Goal: Find specific page/section: Find specific page/section

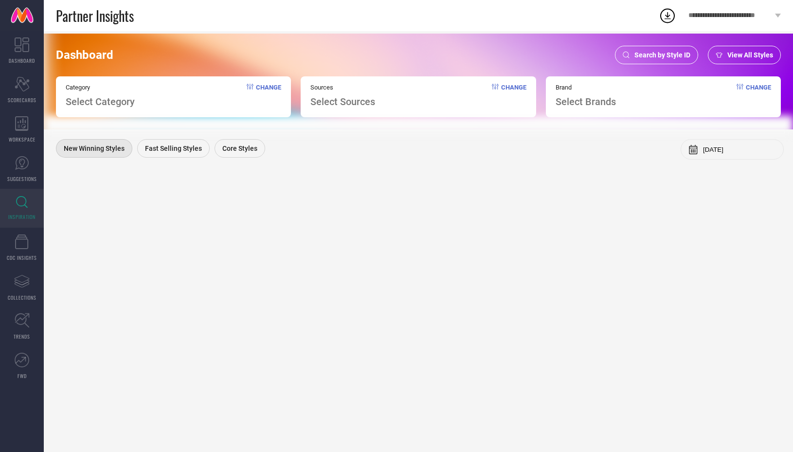
click at [643, 59] on span "Search by Style ID" at bounding box center [663, 55] width 56 height 8
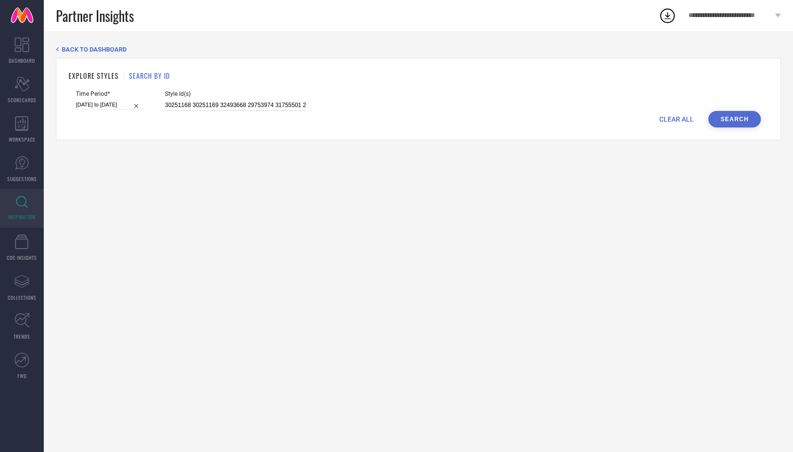
click at [258, 101] on input "30251168 30251169 32493668 29753974 31755501 29753958 27706098 27706094 2975395…" at bounding box center [235, 105] width 141 height 11
type input "33285151"
click at [113, 108] on input "12-07-2025 to 10-08-2025" at bounding box center [109, 105] width 67 height 10
select select "6"
select select "2025"
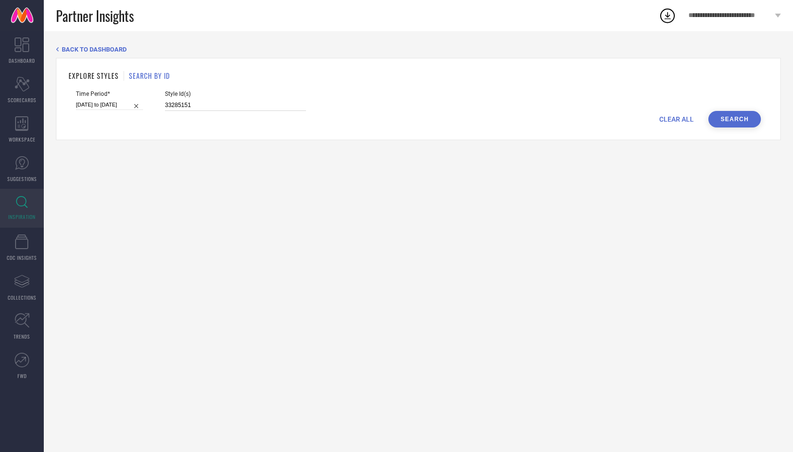
select select "7"
select select "2025"
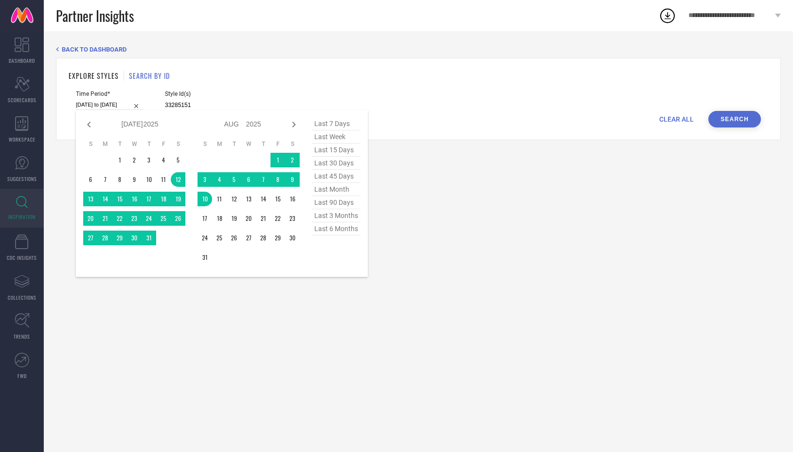
type input "33285151"
click at [335, 164] on span "last 30 days" at bounding box center [336, 163] width 49 height 13
type input "03-08-2025 to 01-09-2025"
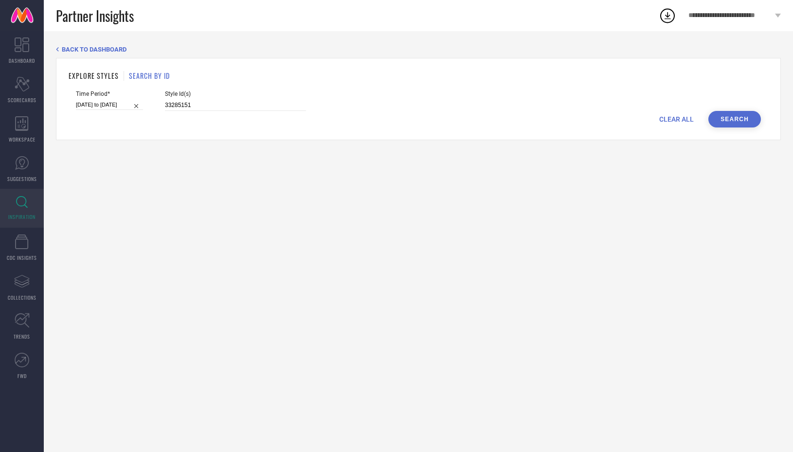
click at [725, 116] on button "Search" at bounding box center [735, 119] width 53 height 17
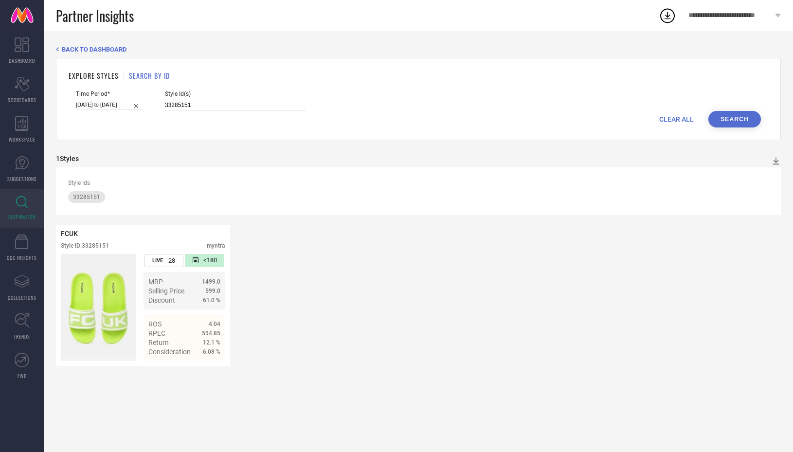
select select "7"
select select "2025"
select select "8"
select select "2025"
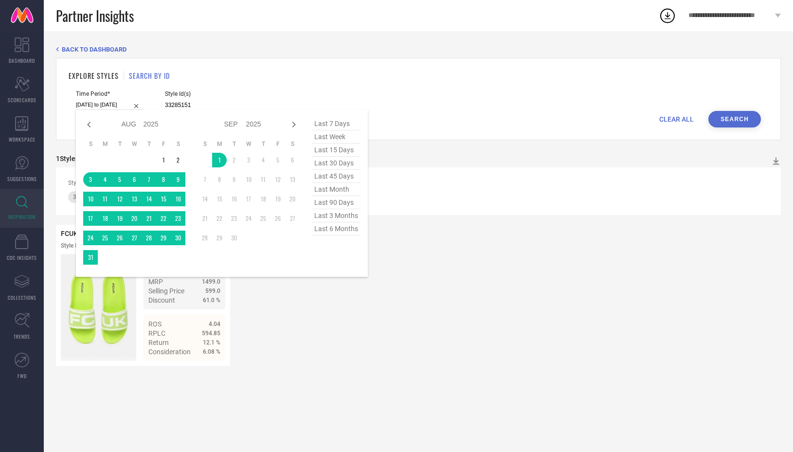
click at [108, 101] on input "03-08-2025 to 01-09-2025" at bounding box center [109, 105] width 67 height 10
click at [333, 178] on span "last 45 days" at bounding box center [336, 176] width 49 height 13
type input "19-07-2025 to 01-09-2025"
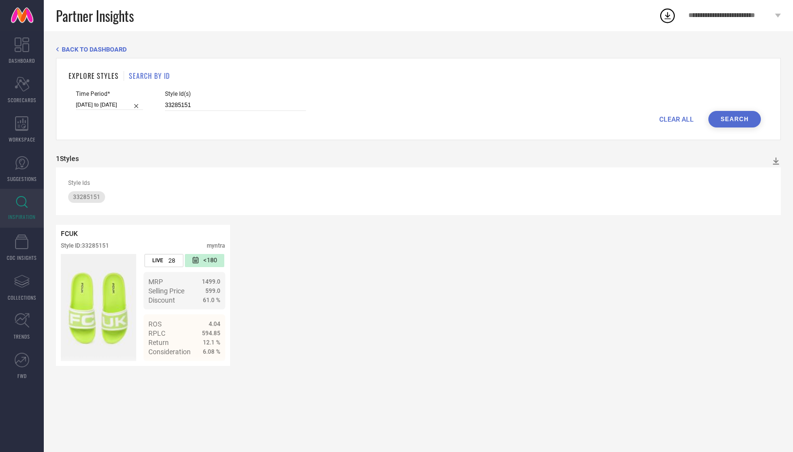
click at [739, 112] on button "Search" at bounding box center [735, 119] width 53 height 17
select select "6"
select select "2025"
select select "7"
select select "2025"
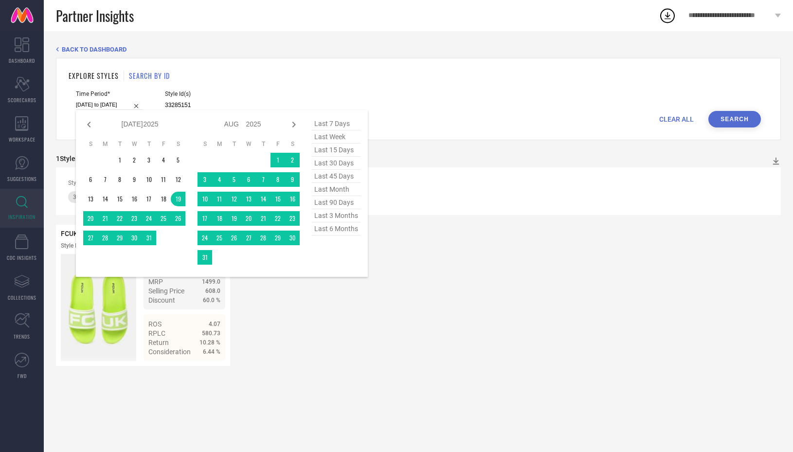
click at [102, 105] on input "19-07-2025 to 01-09-2025" at bounding box center [109, 105] width 67 height 10
click at [343, 204] on span "last 90 days" at bounding box center [336, 202] width 49 height 13
type input "04-06-2025 to 01-09-2025"
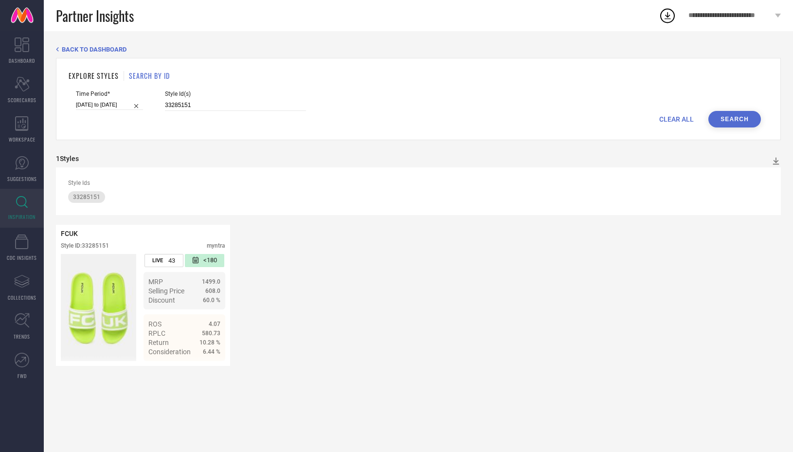
click at [728, 120] on button "Search" at bounding box center [735, 119] width 53 height 17
click at [101, 106] on input "04-06-2025 to 01-09-2025" at bounding box center [109, 105] width 67 height 10
select select "5"
select select "2025"
select select "6"
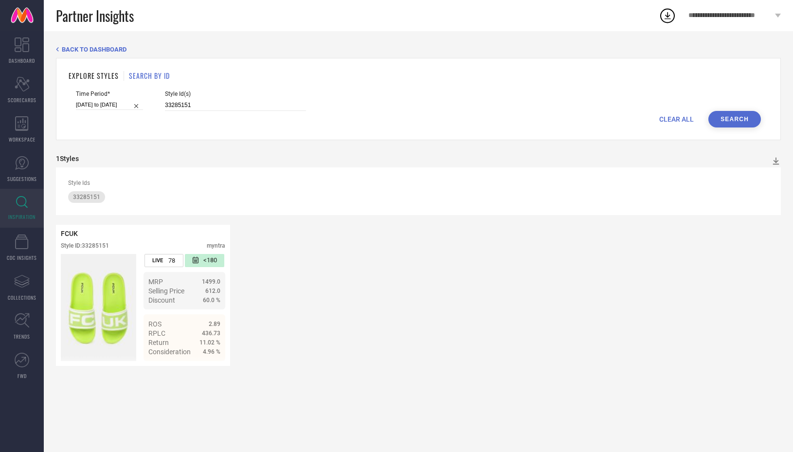
select select "2025"
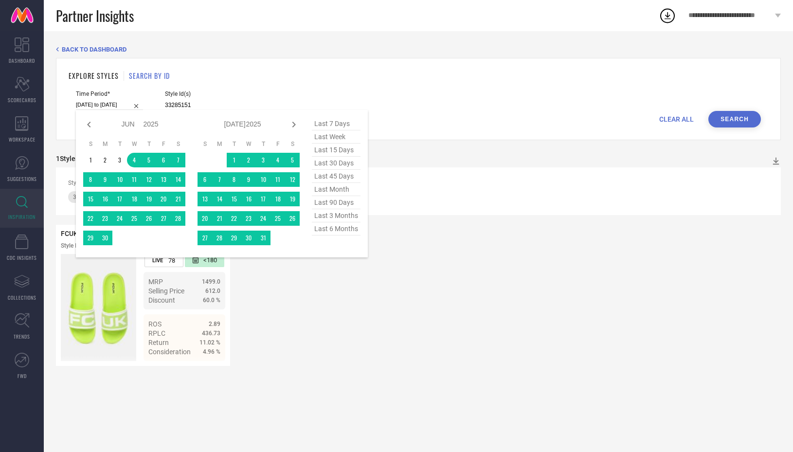
click at [335, 168] on span "last 30 days" at bounding box center [336, 163] width 49 height 13
type input "03-08-2025 to 01-09-2025"
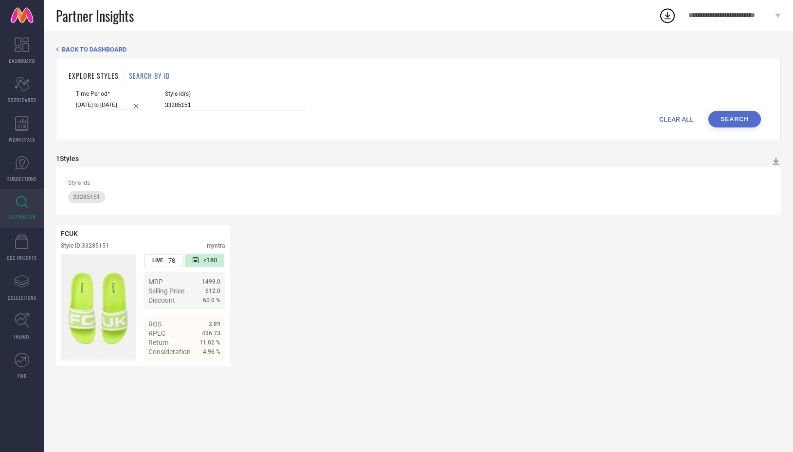
click at [736, 117] on button "Search" at bounding box center [735, 119] width 53 height 17
click at [207, 347] on div "Details" at bounding box center [143, 352] width 174 height 27
click at [206, 351] on span "Details" at bounding box center [210, 352] width 22 height 8
